Goal: Task Accomplishment & Management: Manage account settings

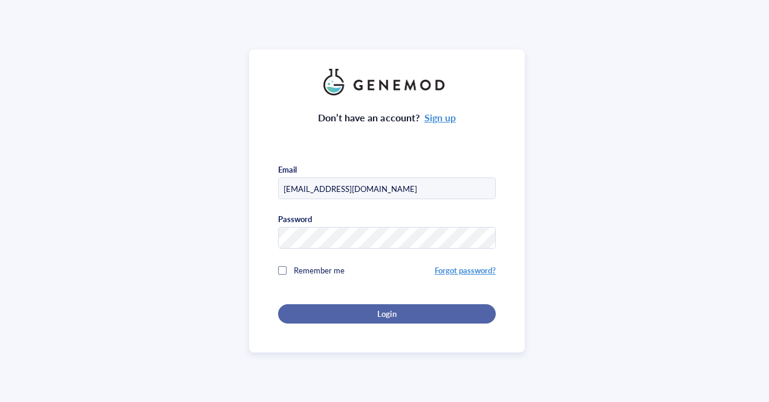
click at [357, 316] on div "Login" at bounding box center [386, 314] width 179 height 11
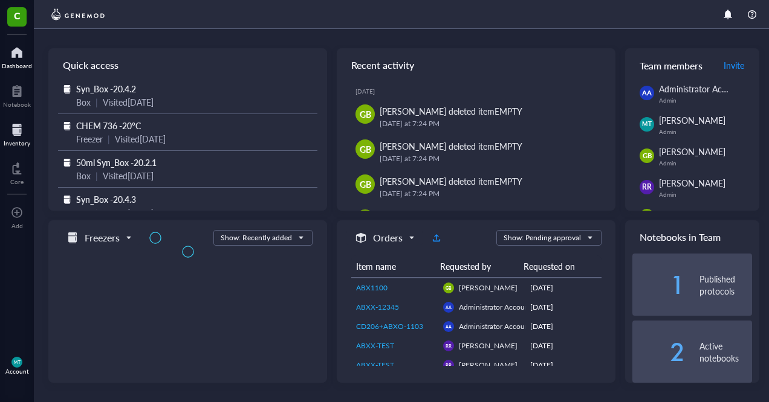
click at [16, 126] on div at bounding box center [17, 129] width 27 height 19
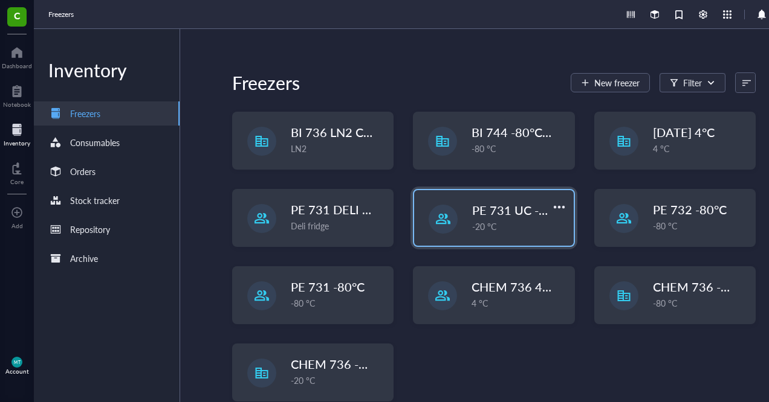
scroll to position [112, 0]
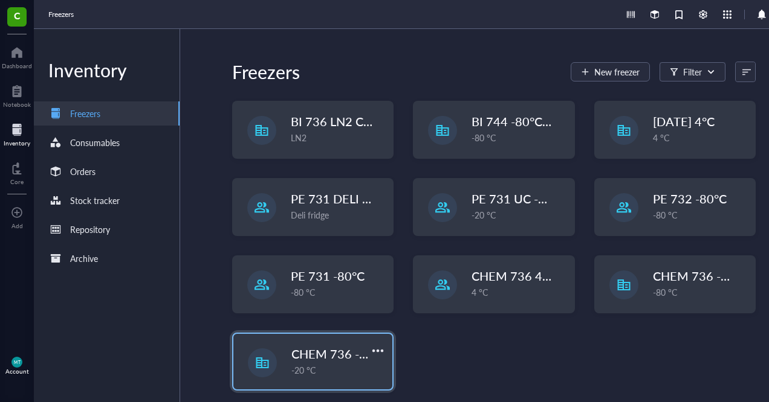
click at [334, 368] on div "-20 °C" at bounding box center [338, 370] width 94 height 13
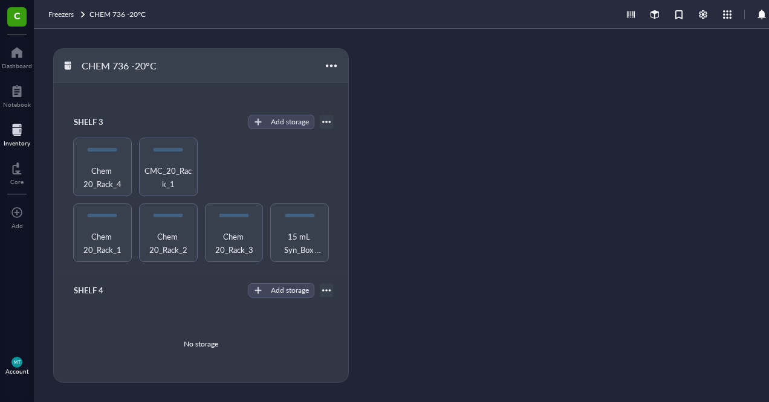
scroll to position [236, 0]
click at [115, 239] on span "Chem 20_Rack_1" at bounding box center [102, 242] width 47 height 27
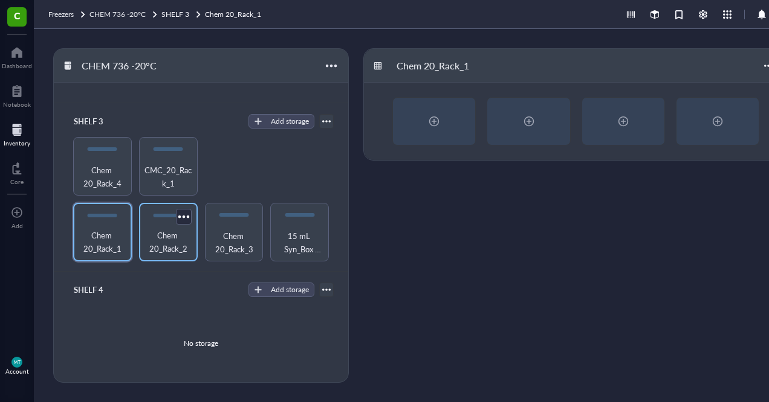
click at [160, 238] on span "Chem 20_Rack_2" at bounding box center [168, 242] width 47 height 27
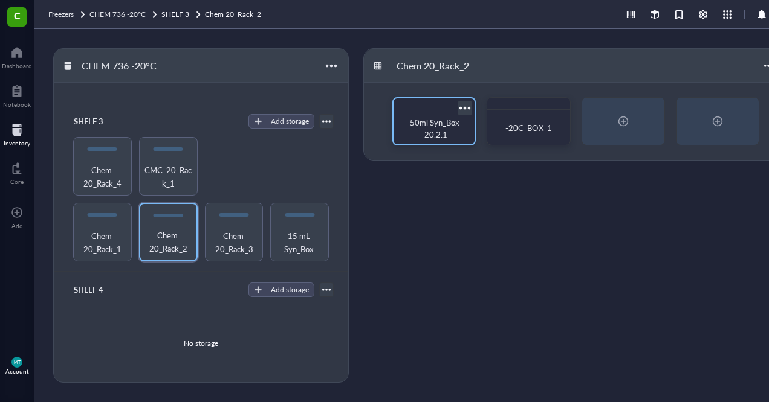
click at [430, 128] on div "50ml Syn_Box -20.2.1" at bounding box center [434, 129] width 62 height 24
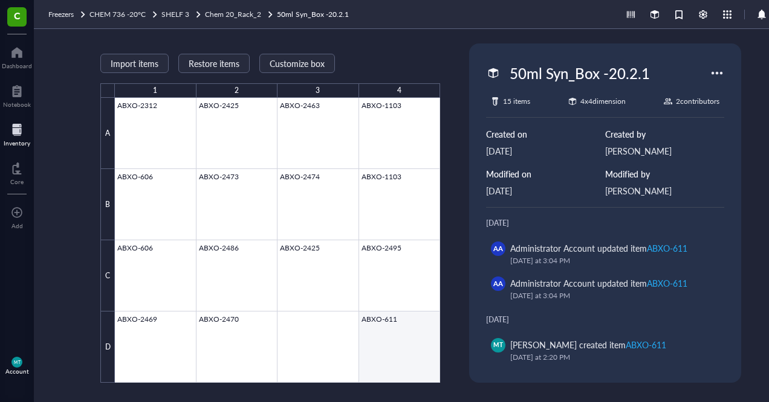
click at [391, 336] on div at bounding box center [277, 240] width 325 height 285
type textarea "Keep everyone on the same page…"
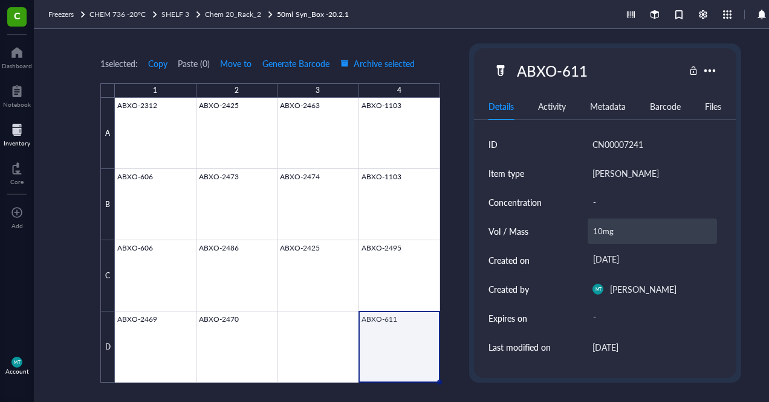
click at [610, 224] on div "10mg" at bounding box center [651, 231] width 129 height 25
type input "8mg"
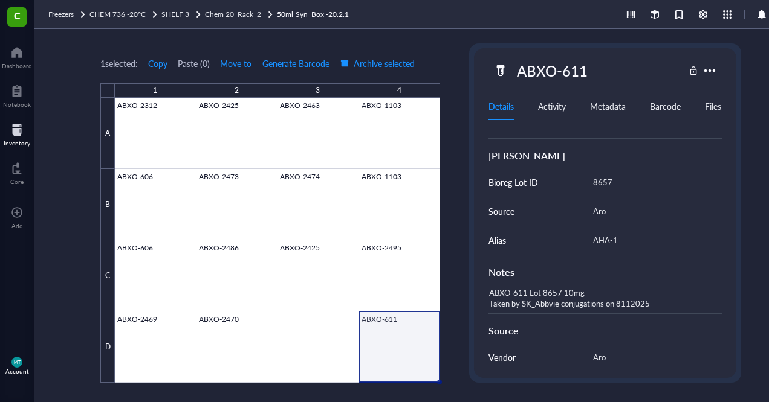
scroll to position [281, 0]
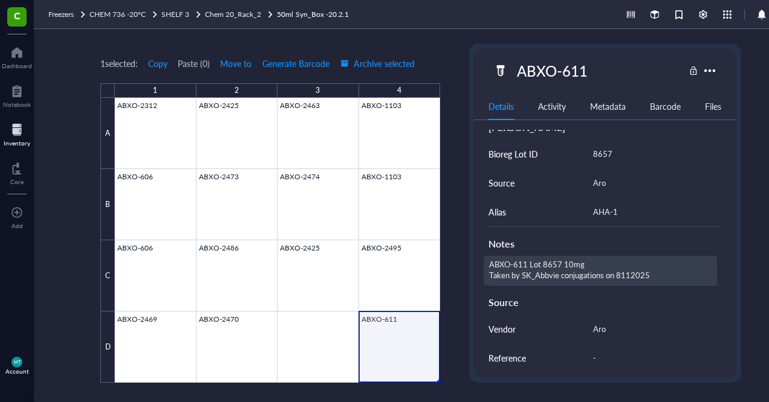
click at [625, 261] on div "ABXO-611 Lot 8657 10mg Taken by SK_Abbvie conjugations on 8112025" at bounding box center [599, 270] width 233 height 29
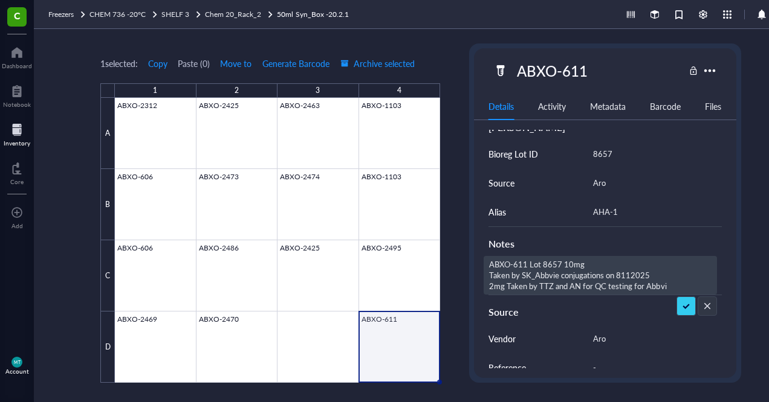
type textarea "ABXO-611 Lot 8657 10mg Taken by SK_Abbvie conjugations on 8112025 2mg Taken by …"
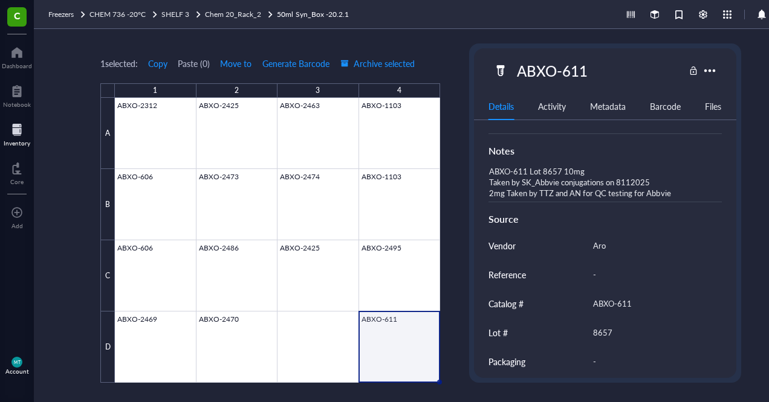
scroll to position [409, 0]
